Goal: Go to known website: Access a specific website the user already knows

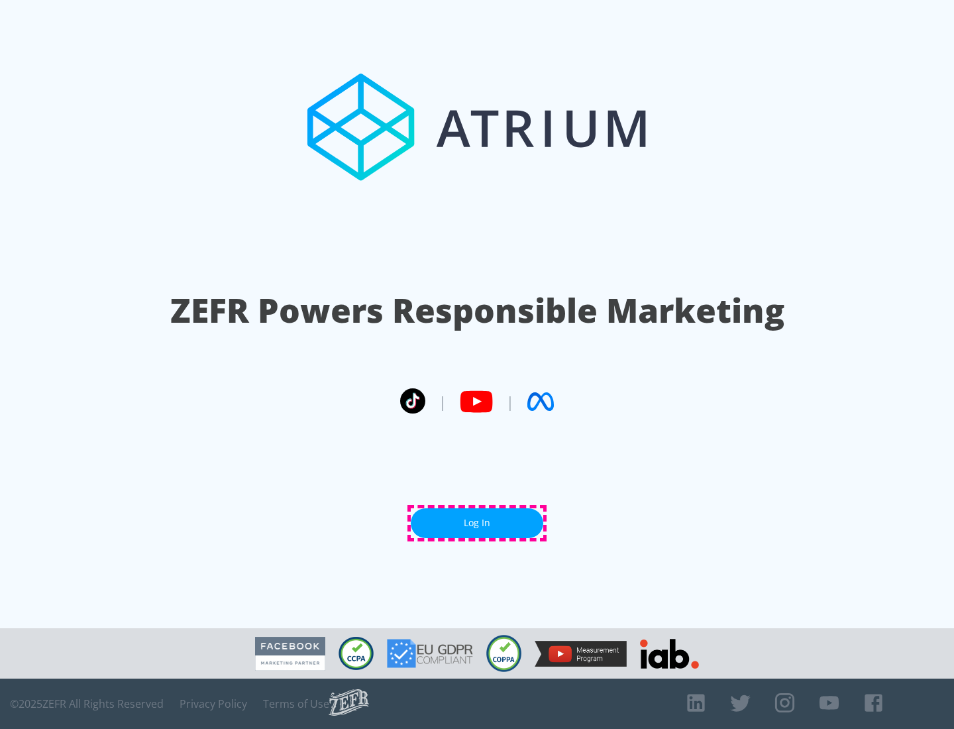
click at [477, 523] on link "Log In" at bounding box center [477, 523] width 132 height 30
